Goal: Navigation & Orientation: Understand site structure

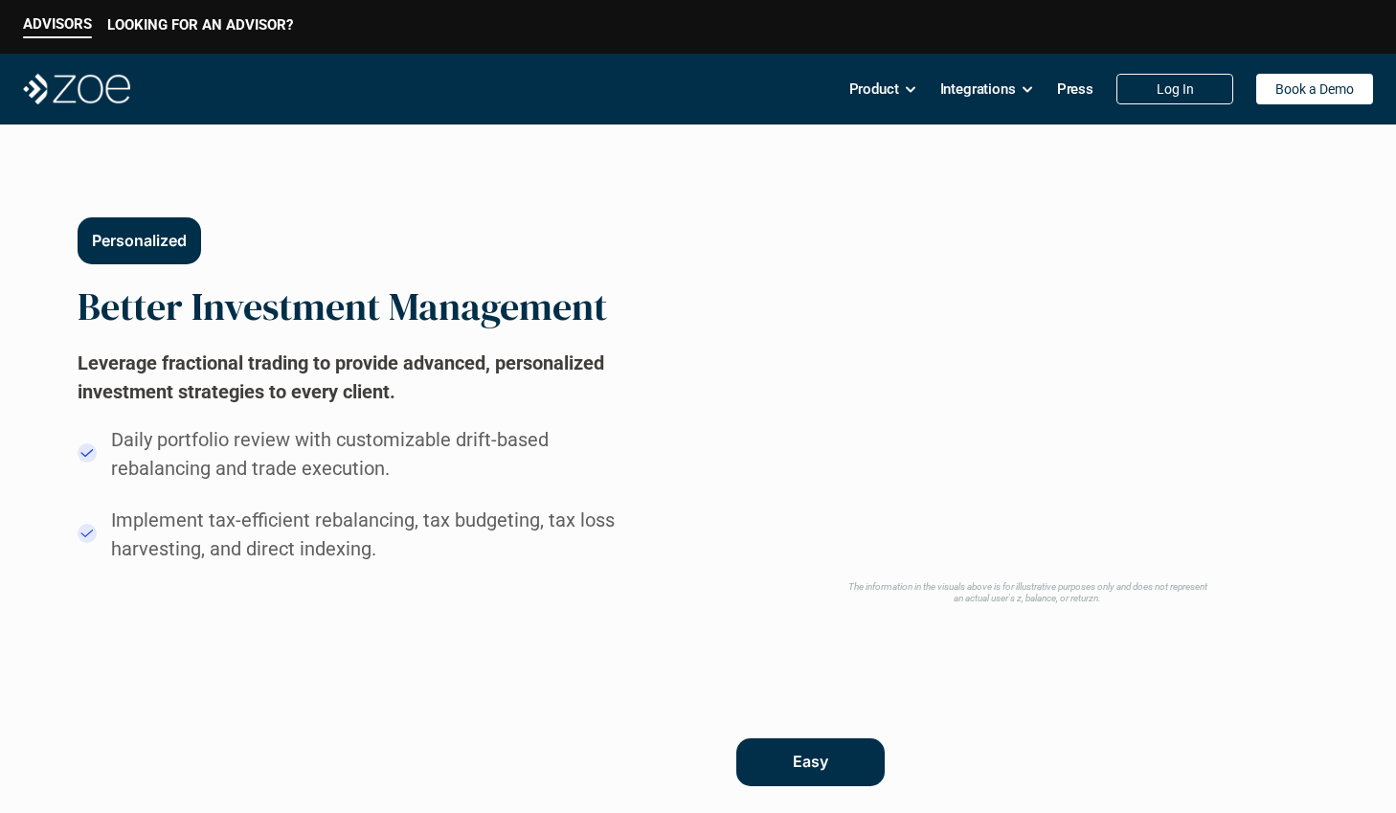
scroll to position [1011, 0]
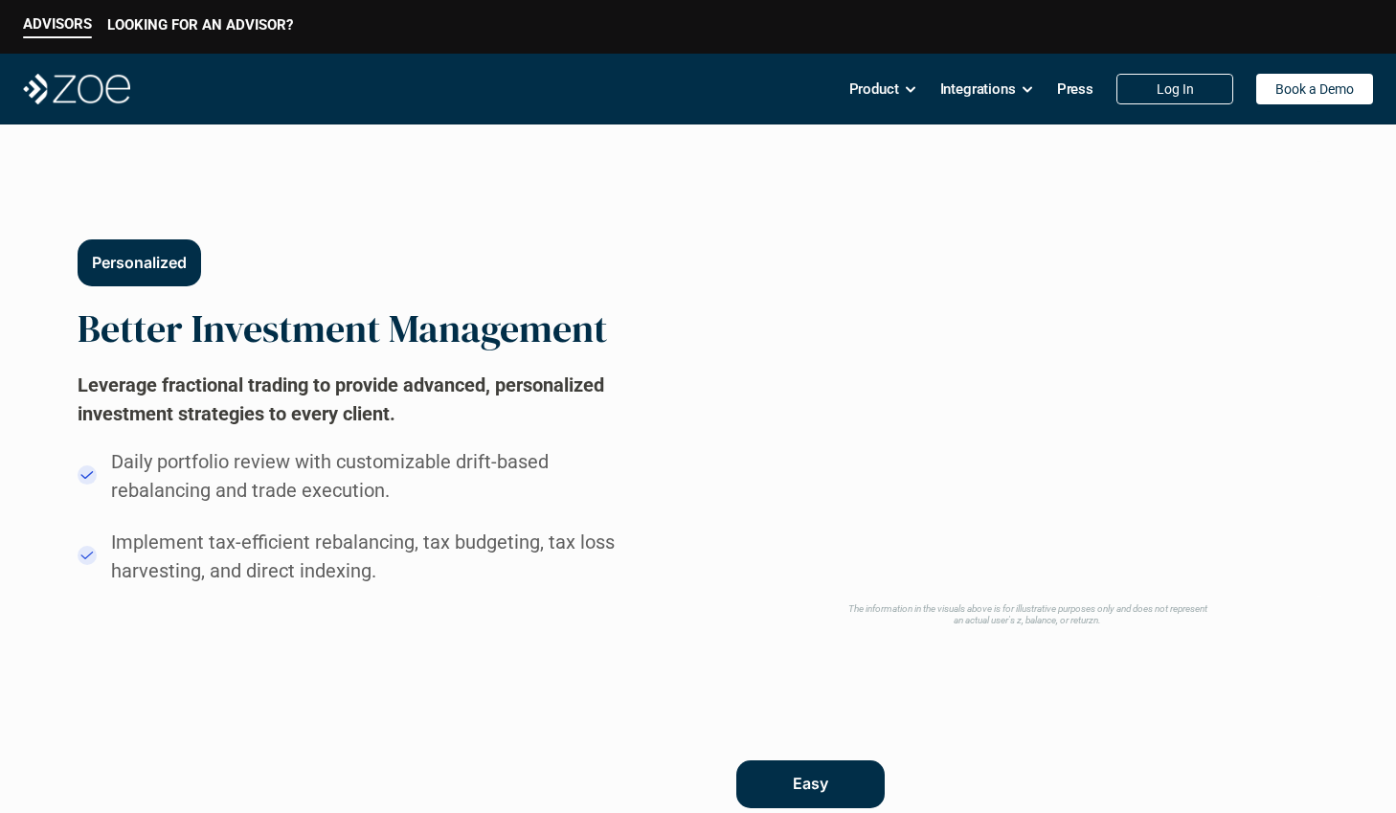
click at [1146, 273] on video at bounding box center [1028, 396] width 568 height 398
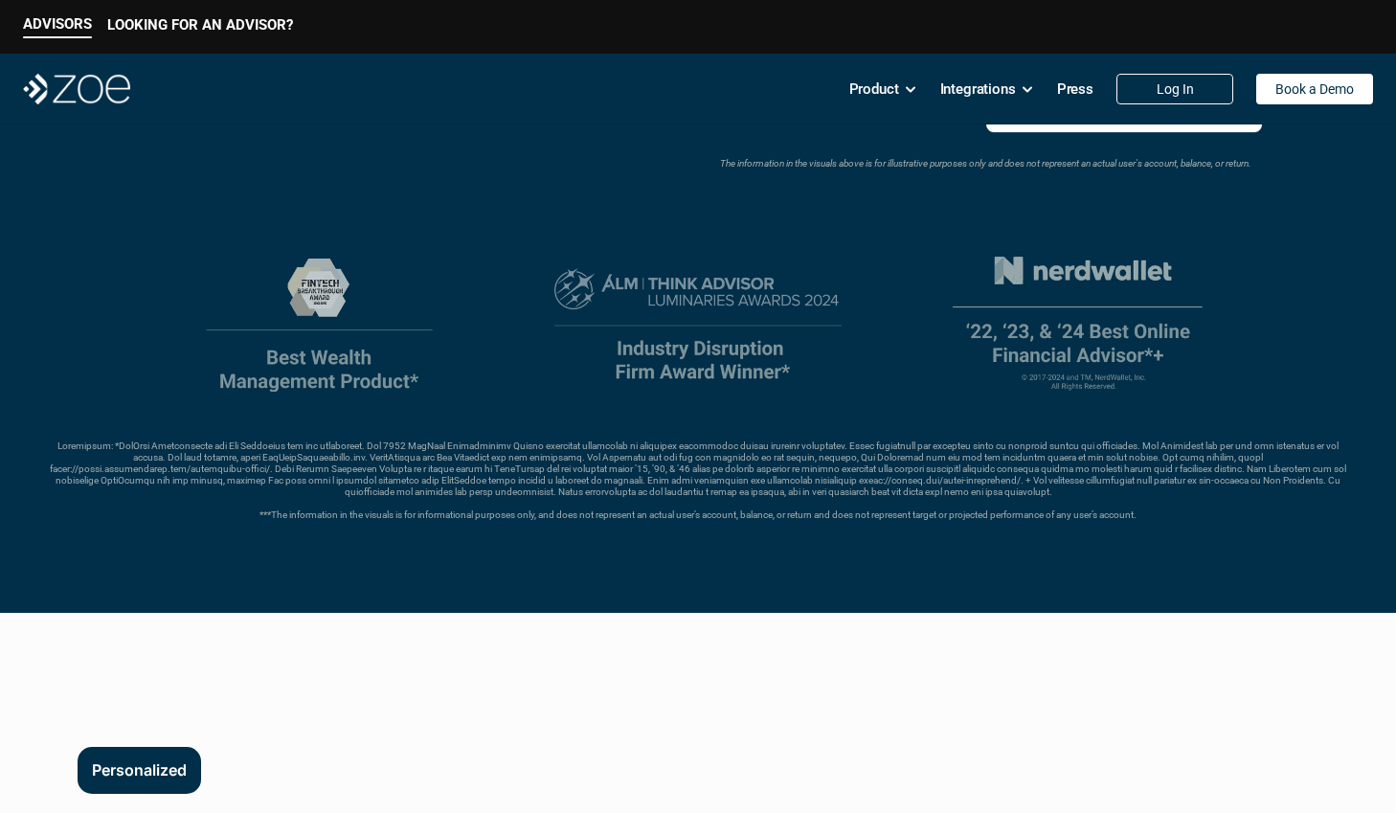
scroll to position [0, 0]
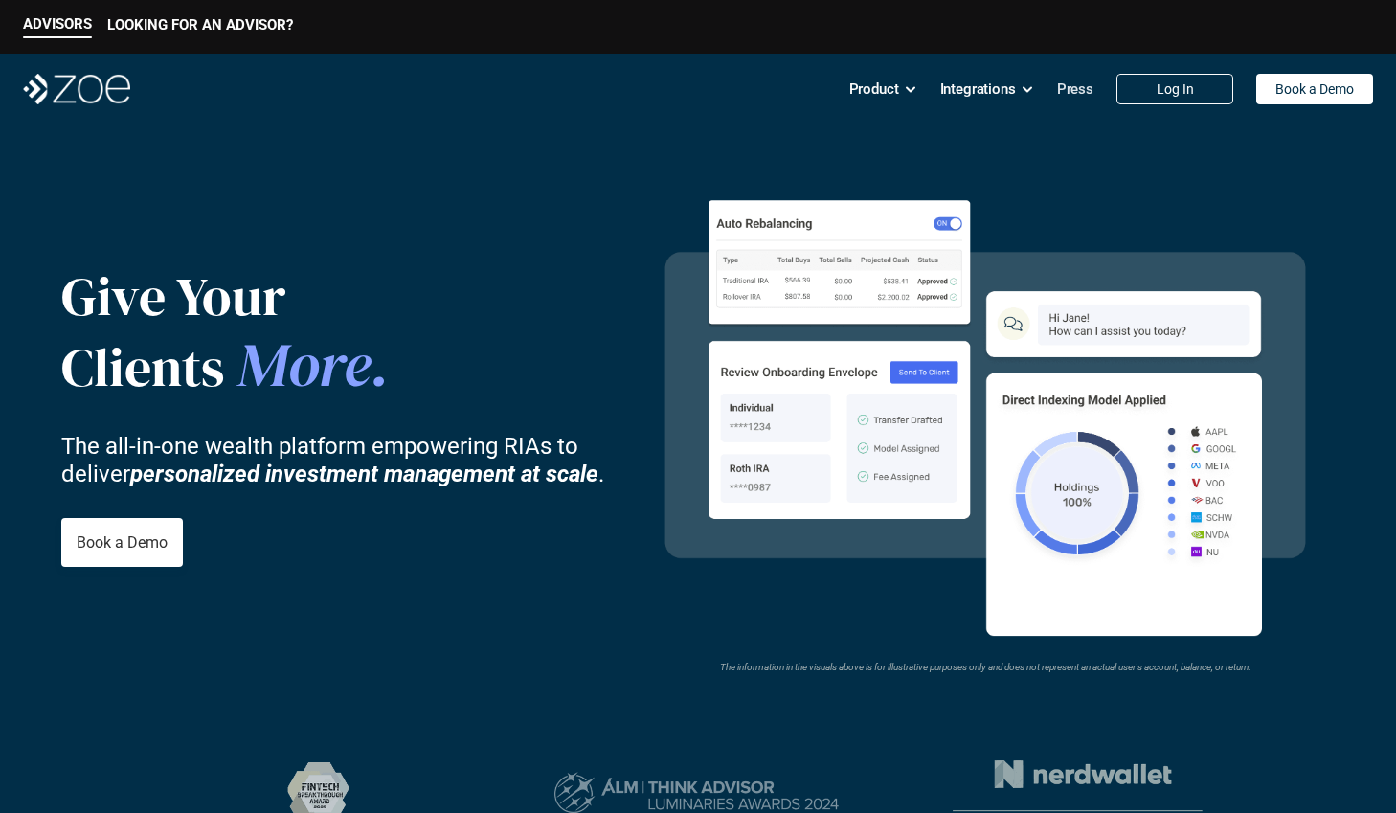
click at [1072, 95] on p "Press" at bounding box center [1075, 89] width 36 height 29
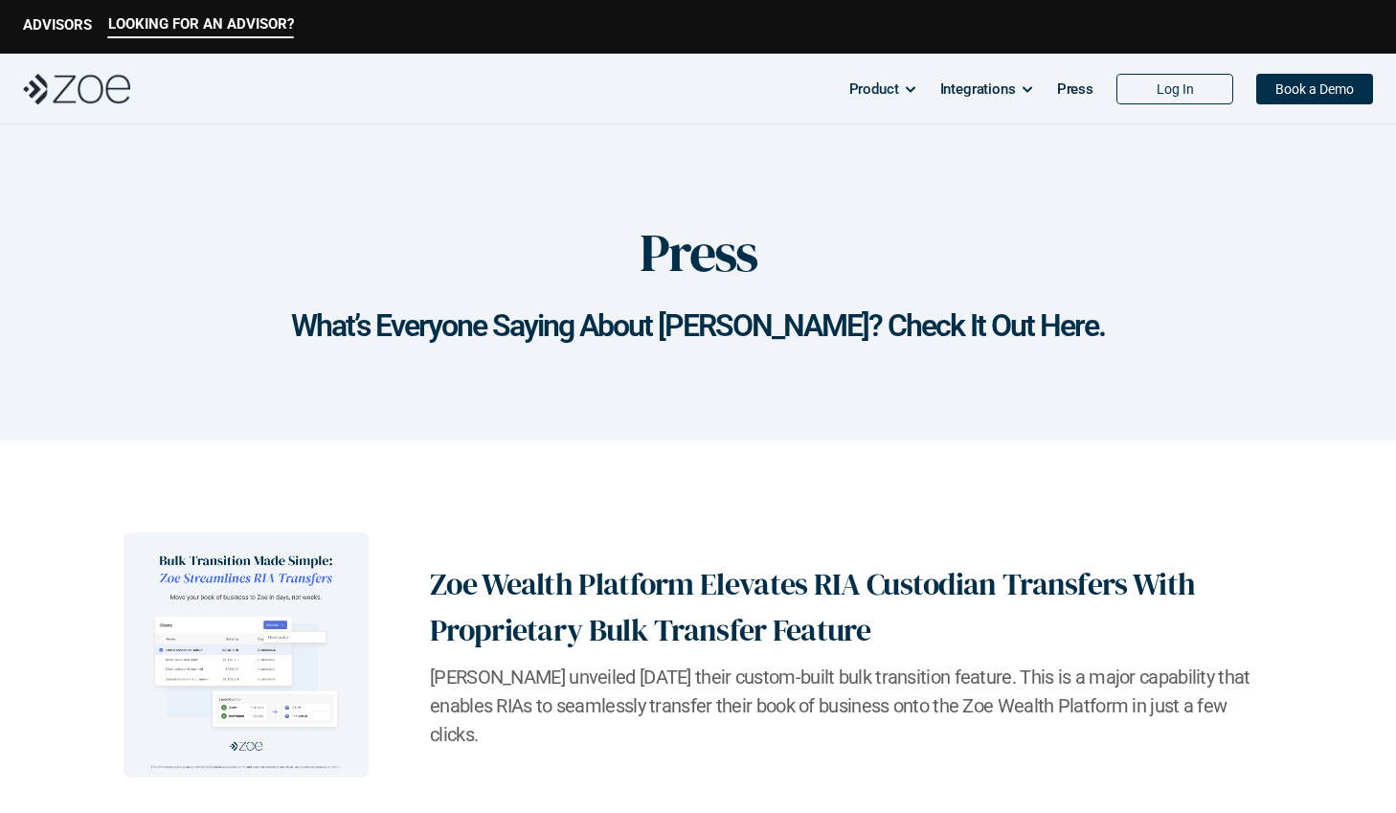
click at [113, 90] on img at bounding box center [76, 89] width 107 height 31
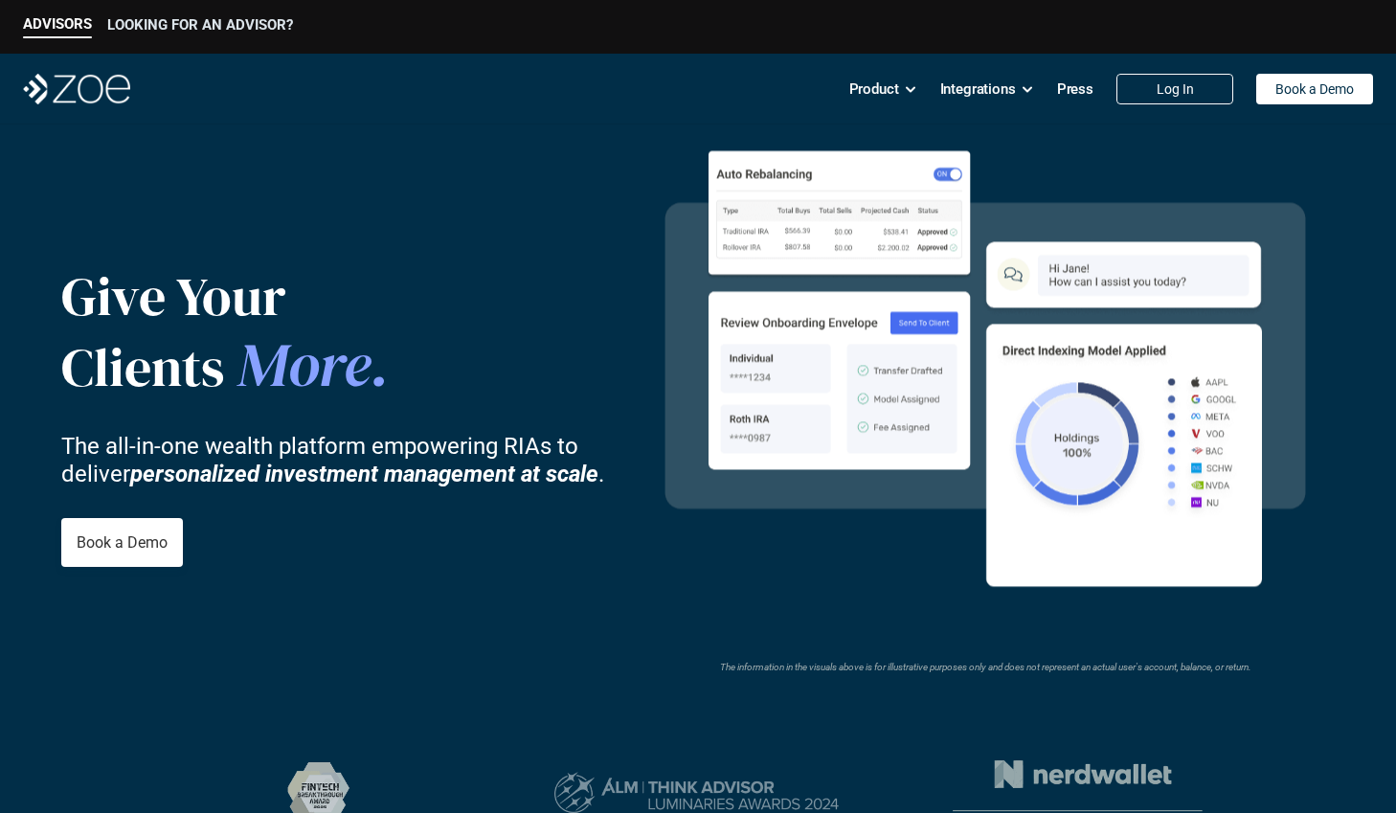
click at [149, 23] on p "LOOKING FOR AN ADVISOR?" at bounding box center [200, 24] width 186 height 17
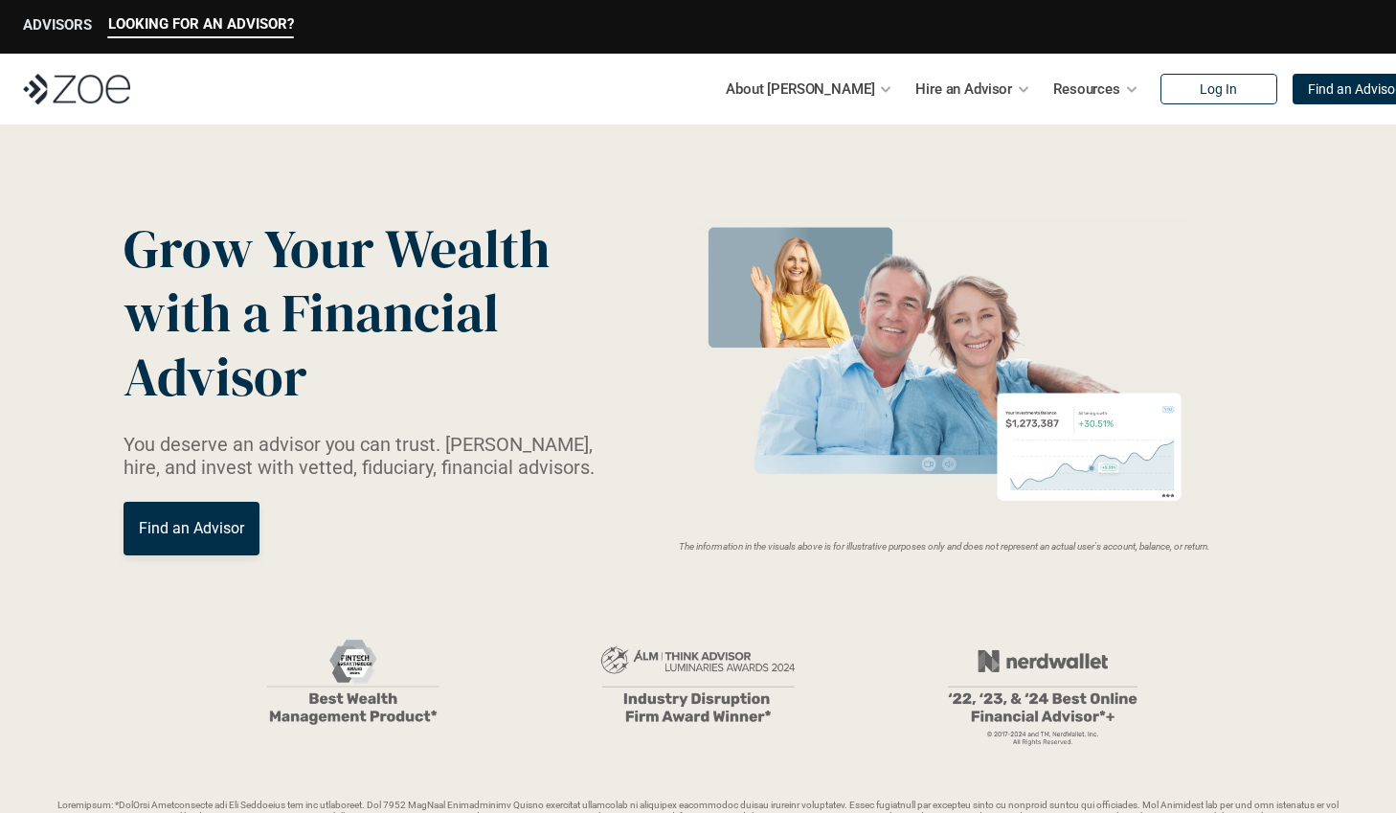
click at [70, 24] on p "ADVISORS" at bounding box center [57, 24] width 69 height 17
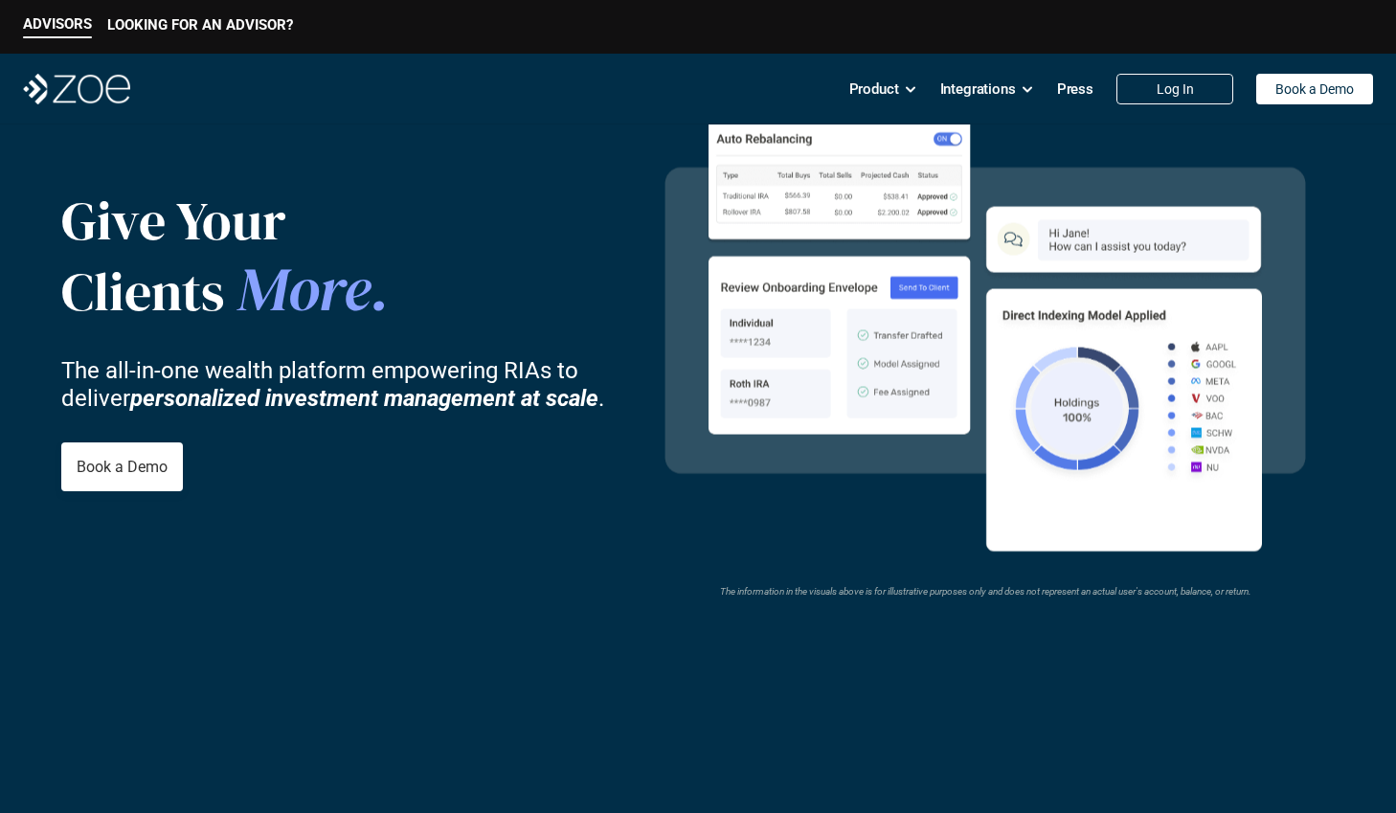
scroll to position [387, 0]
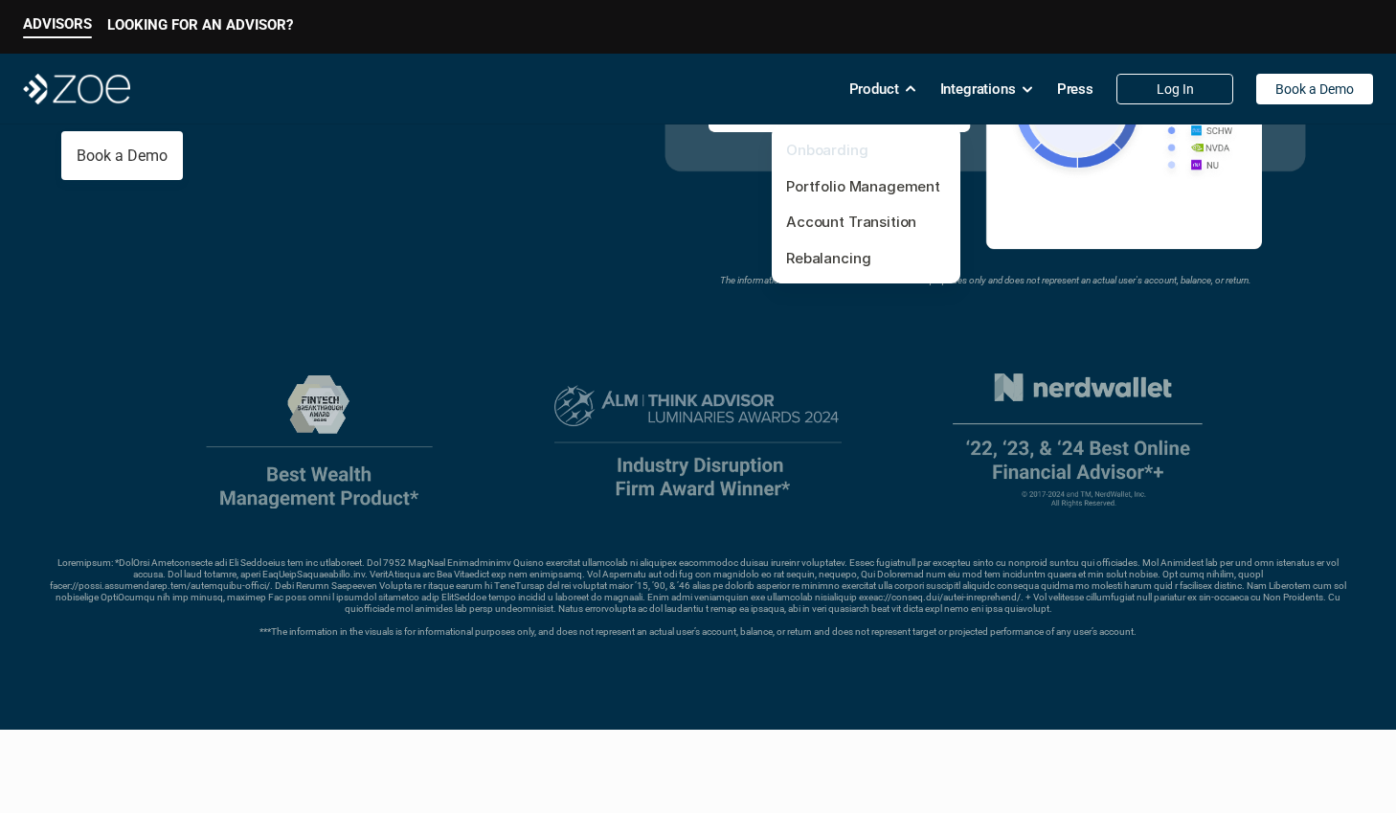
click at [844, 154] on link "Onboarding" at bounding box center [827, 150] width 82 height 18
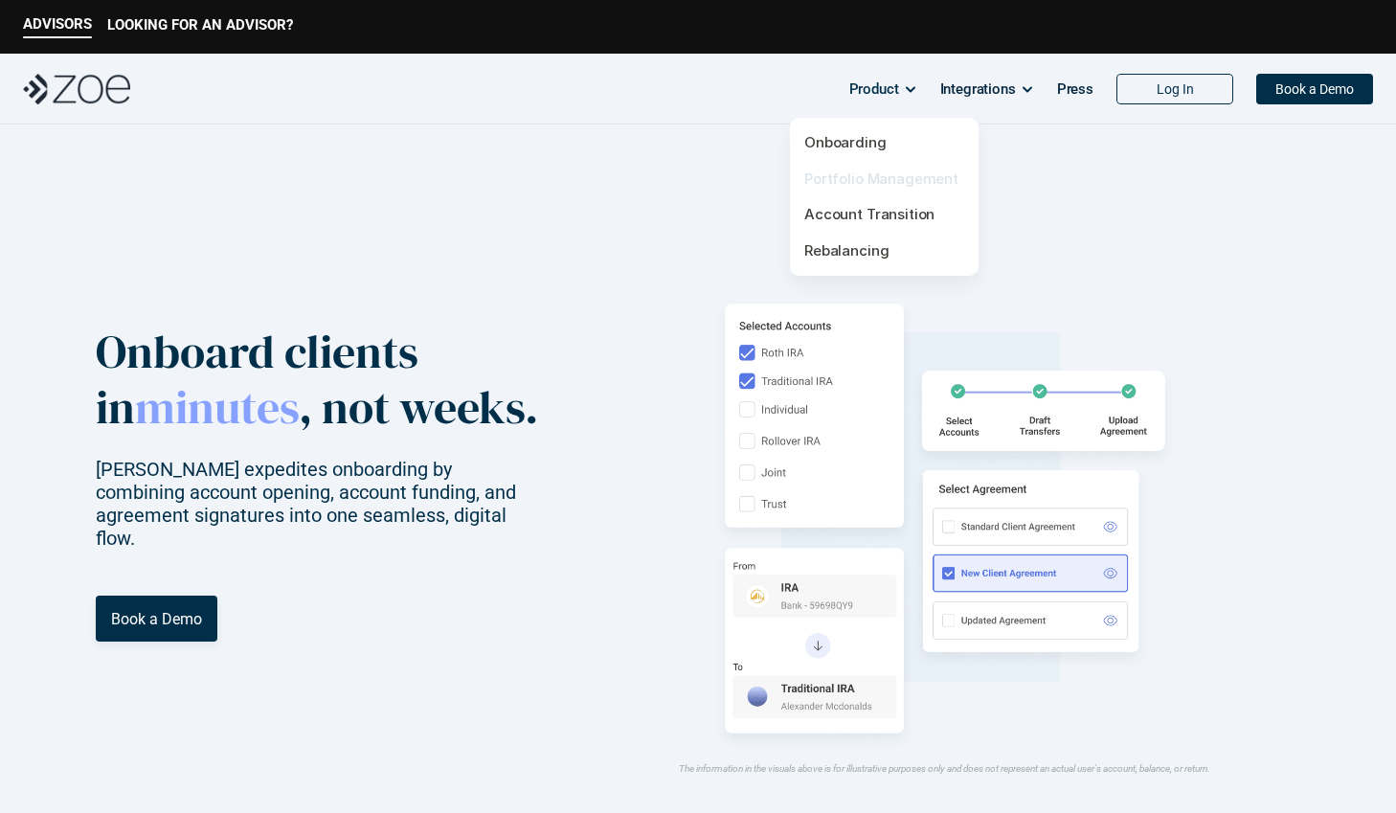
click at [853, 183] on link "Portfolio Management" at bounding box center [881, 178] width 154 height 18
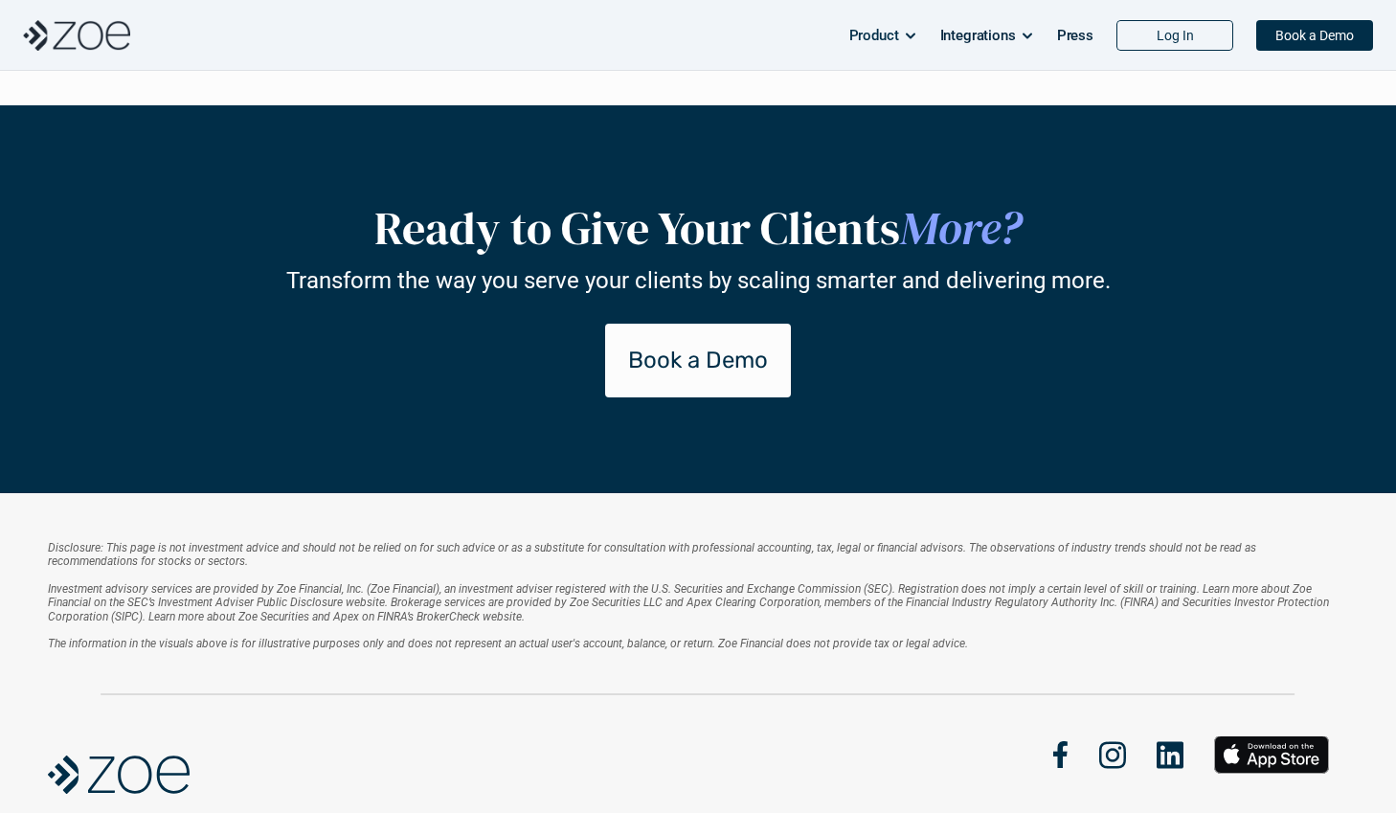
scroll to position [3957, 0]
